Goal: Information Seeking & Learning: Learn about a topic

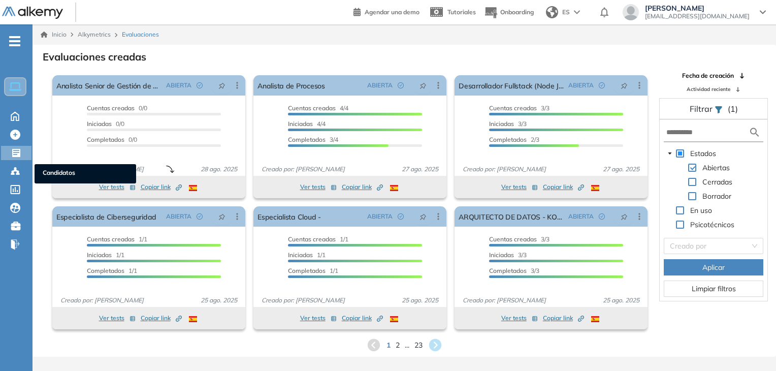
click at [17, 171] on circle at bounding box center [18, 172] width 2 height 2
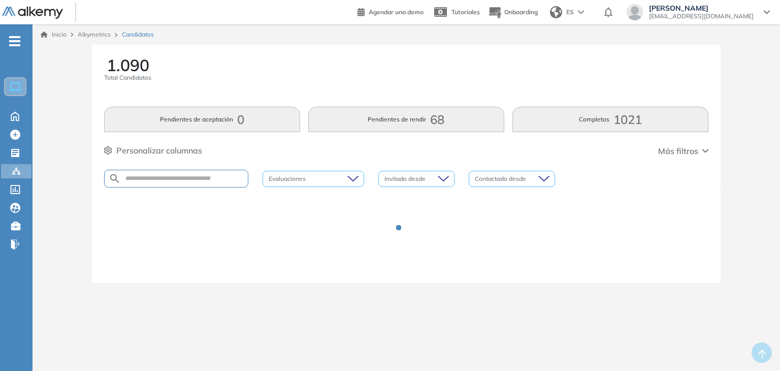
click at [215, 185] on div at bounding box center [176, 179] width 144 height 18
click at [191, 170] on div at bounding box center [176, 179] width 144 height 18
click at [213, 186] on div at bounding box center [176, 179] width 144 height 18
click at [207, 184] on div at bounding box center [176, 179] width 144 height 18
click at [199, 179] on input "text" at bounding box center [184, 179] width 127 height 8
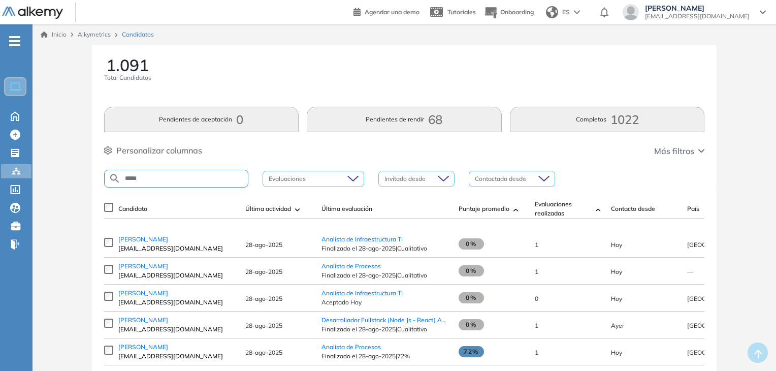
type input "*****"
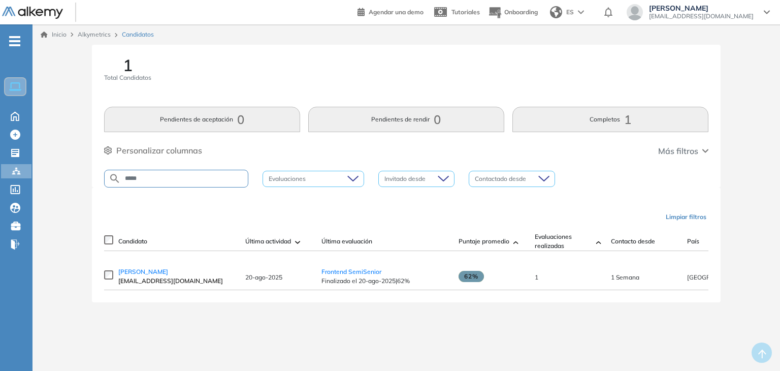
click at [135, 269] on td "[PERSON_NAME] [EMAIL_ADDRESS][DOMAIN_NAME]" at bounding box center [176, 276] width 127 height 27
click at [134, 272] on span "[PERSON_NAME]" at bounding box center [143, 272] width 50 height 8
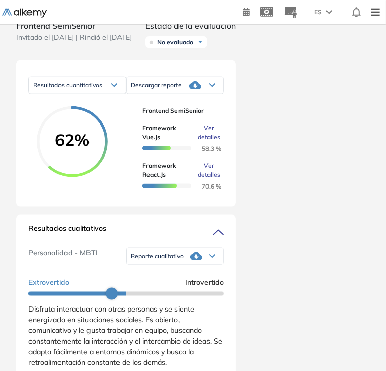
scroll to position [538, 0]
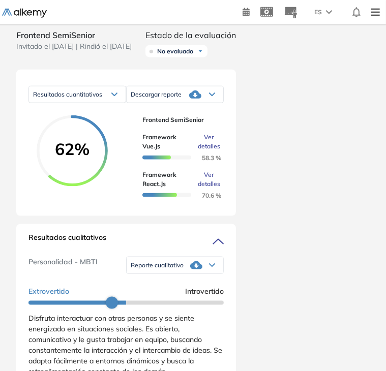
click at [207, 189] on span "Ver detalles" at bounding box center [209, 179] width 22 height 18
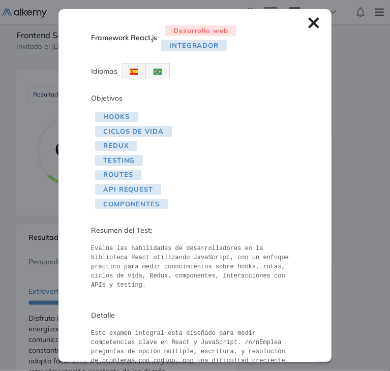
click at [308, 19] on icon at bounding box center [313, 22] width 11 height 11
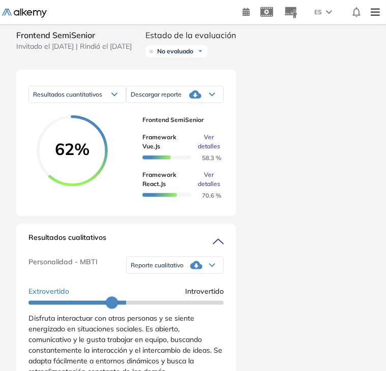
click at [359, 233] on div "[PERSON_NAME] 0 . Analista Senior de Gestión de Accesos SAP 1 . Analista de Pro…" at bounding box center [193, 165] width 378 height 1316
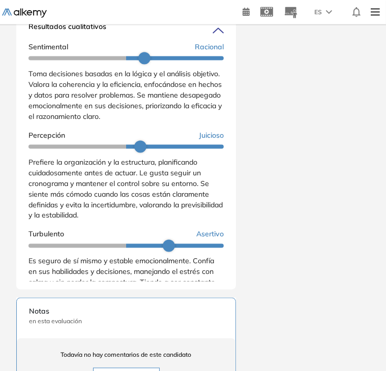
scroll to position [217, 0]
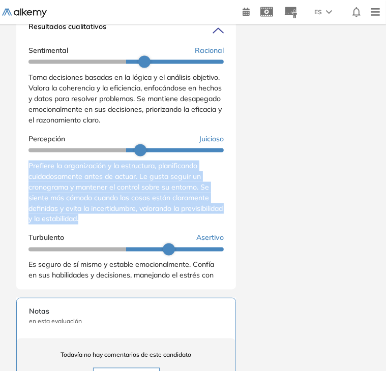
drag, startPoint x: 28, startPoint y: 177, endPoint x: 136, endPoint y: 235, distance: 122.3
click at [136, 235] on div "Resultados cualitativos Personalidad - MBTI Reporte cualitativo Reporte con Afi…" at bounding box center [126, 151] width 220 height 276
copy span "Prefiere la organización y la estructura, planificando cuidadosamente antes de …"
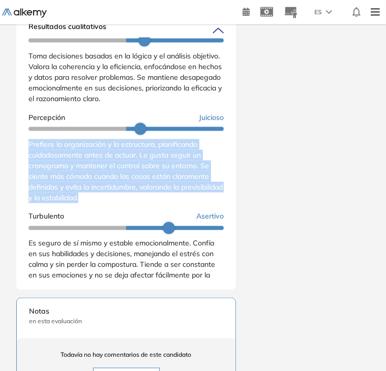
scroll to position [253, 0]
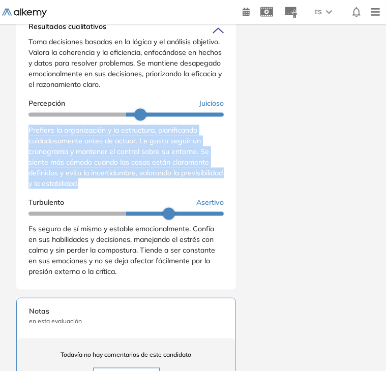
click at [185, 181] on span "Prefiere la organización y la estructura, planificando cuidadosamente antes de …" at bounding box center [125, 157] width 194 height 62
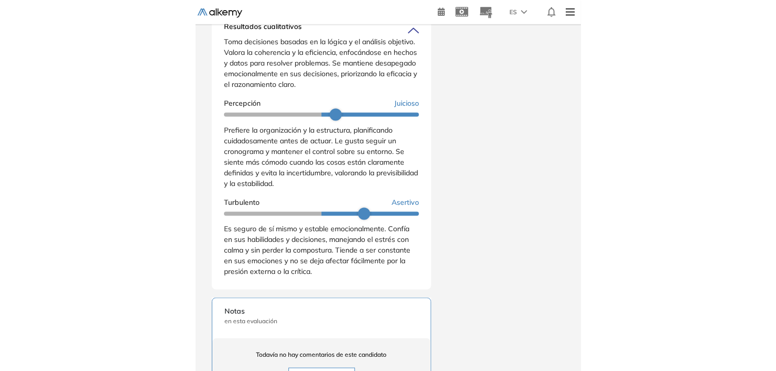
scroll to position [178, 0]
